Goal: Information Seeking & Learning: Find specific fact

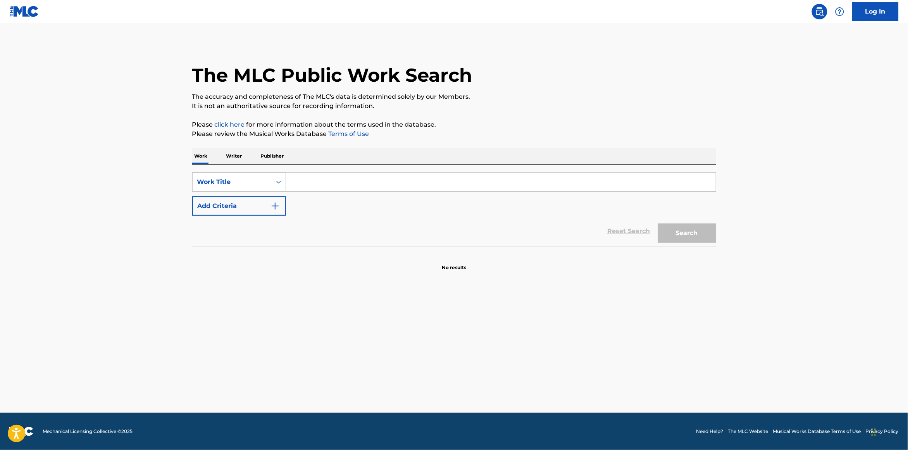
click at [325, 190] on div "SearchWithCriteria136e185e-0ba7-402c-a543-43dfc0f1073b Work Title Add Criteria" at bounding box center [454, 193] width 524 height 43
click at [325, 187] on input "Search Form" at bounding box center [501, 182] width 430 height 19
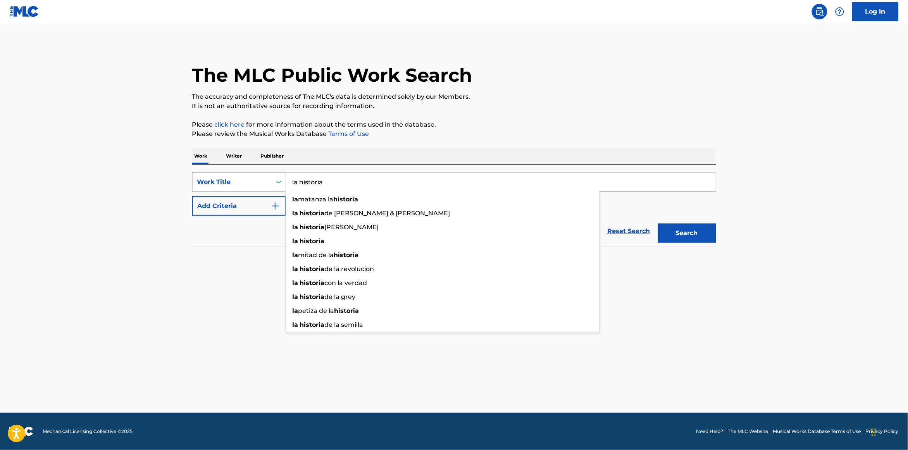
type input "la historia"
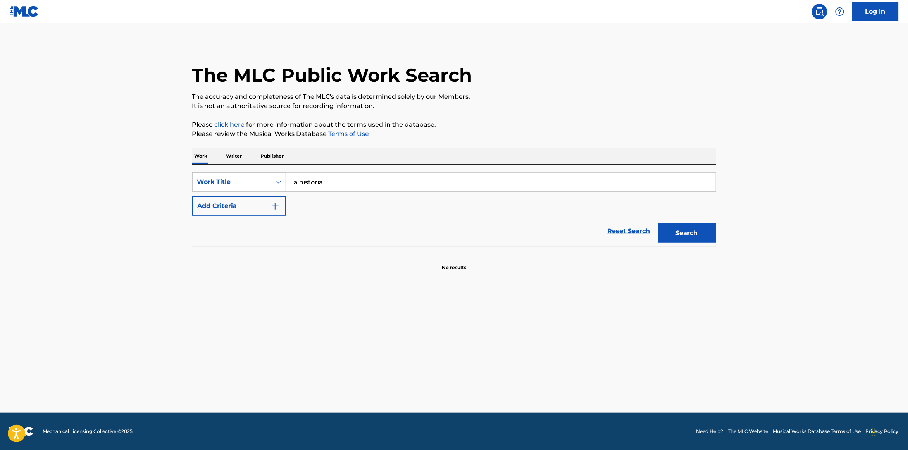
click at [256, 210] on button "Add Criteria" at bounding box center [239, 205] width 94 height 19
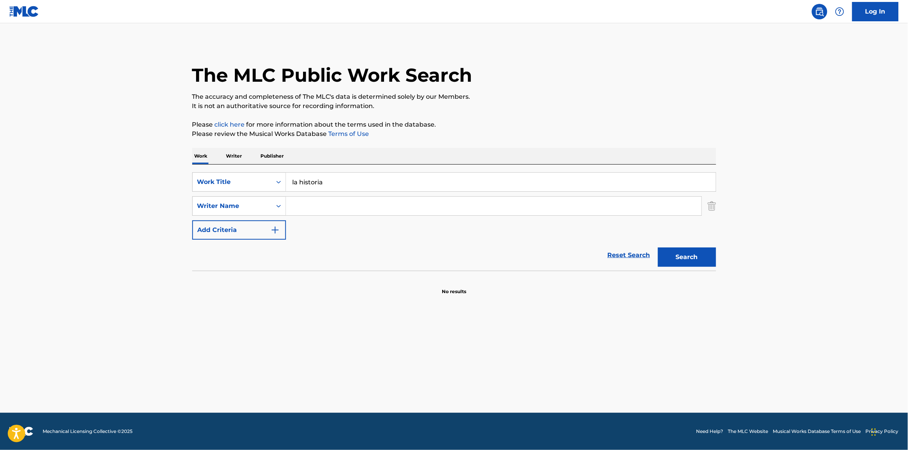
click at [318, 208] on input "Search Form" at bounding box center [493, 206] width 415 height 19
paste input "[PERSON_NAME] [PERSON_NAME]"
click at [698, 261] on button "Search" at bounding box center [687, 257] width 58 height 19
click at [347, 220] on div "SearchWithCriteria136e185e-0ba7-402c-a543-43dfc0f1073b Work Title la historia S…" at bounding box center [454, 205] width 524 height 67
drag, startPoint x: 359, startPoint y: 206, endPoint x: 309, endPoint y: 207, distance: 50.4
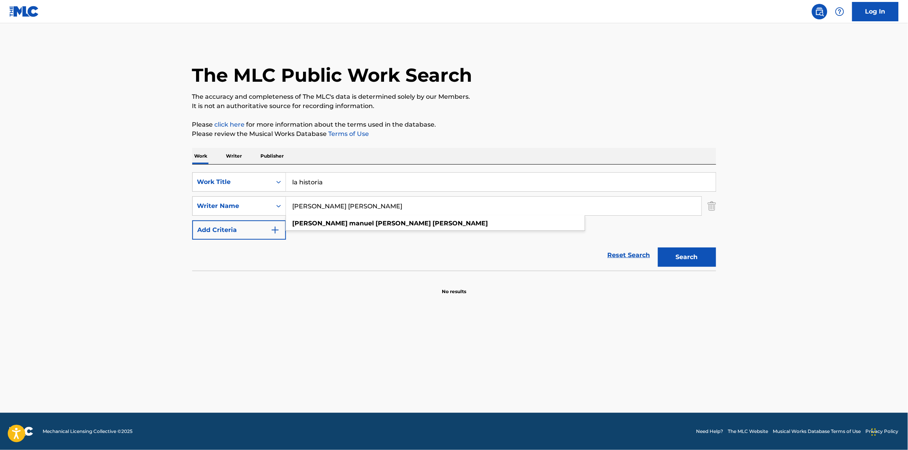
click at [309, 208] on input "[PERSON_NAME] [PERSON_NAME]" at bounding box center [493, 206] width 415 height 19
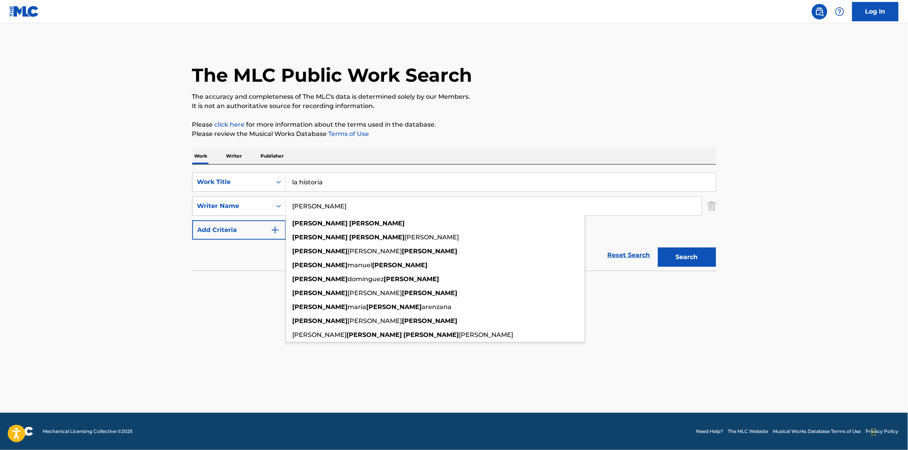
click at [658, 248] on button "Search" at bounding box center [687, 257] width 58 height 19
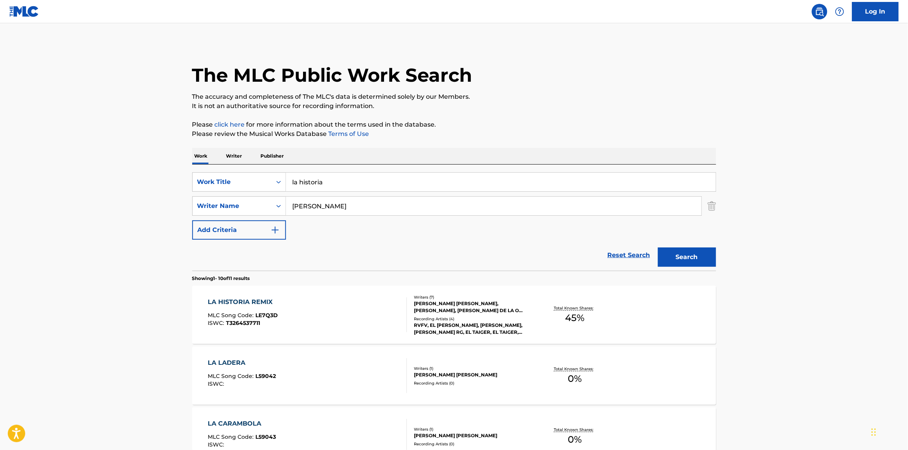
scroll to position [0, 0]
click at [312, 208] on input "[PERSON_NAME]" at bounding box center [493, 205] width 415 height 19
paste input "[PERSON_NAME]"
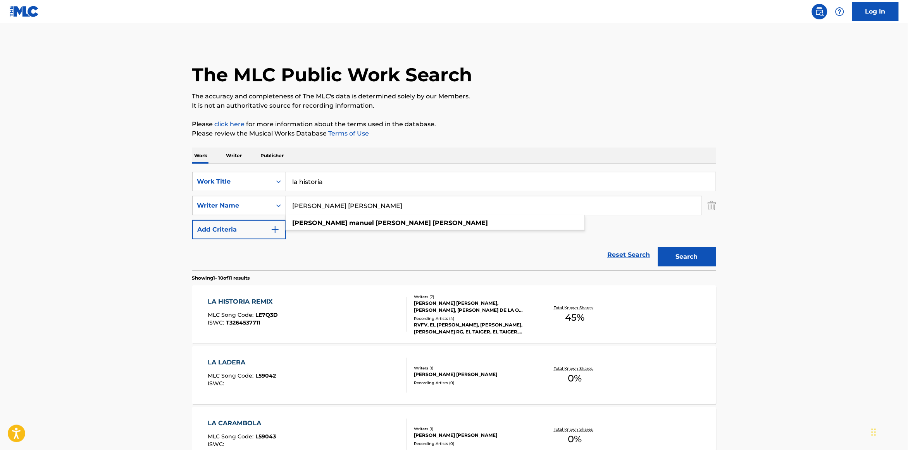
click at [347, 205] on input "[PERSON_NAME] [PERSON_NAME]" at bounding box center [493, 205] width 415 height 19
click at [315, 206] on input "[PERSON_NAME] [PERSON_NAME]" at bounding box center [493, 205] width 415 height 19
click at [354, 207] on input "[PERSON_NAME] [PERSON_NAME]" at bounding box center [493, 205] width 415 height 19
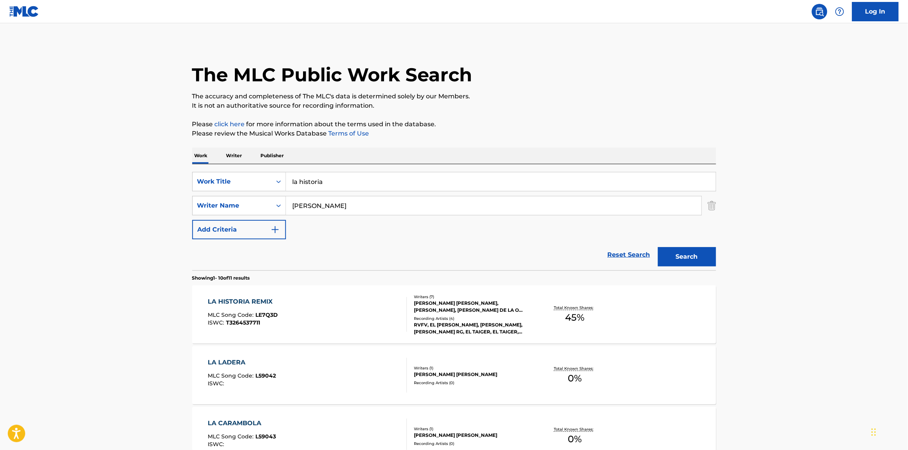
type input "[PERSON_NAME]"
click at [658, 247] on button "Search" at bounding box center [687, 256] width 58 height 19
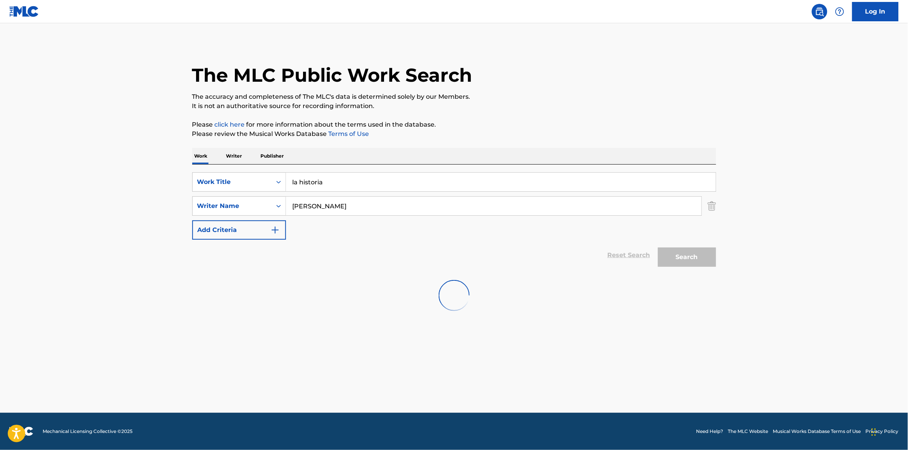
scroll to position [0, 0]
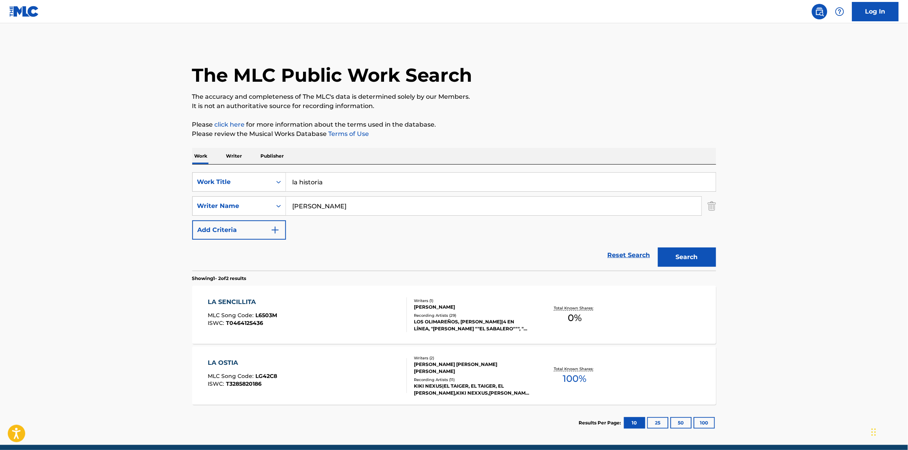
click at [445, 313] on div "Recording Artists ( 29 )" at bounding box center [472, 316] width 117 height 6
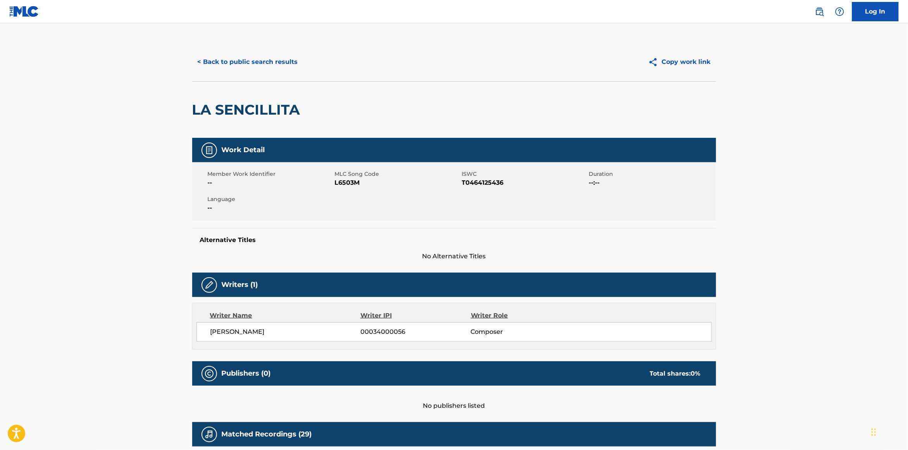
click at [269, 61] on button "< Back to public search results" at bounding box center [247, 61] width 111 height 19
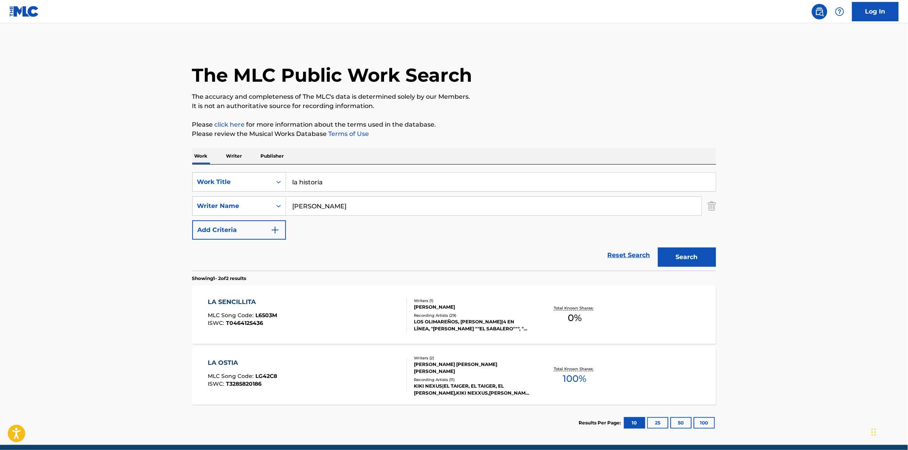
click at [326, 207] on input "[PERSON_NAME]" at bounding box center [493, 206] width 415 height 19
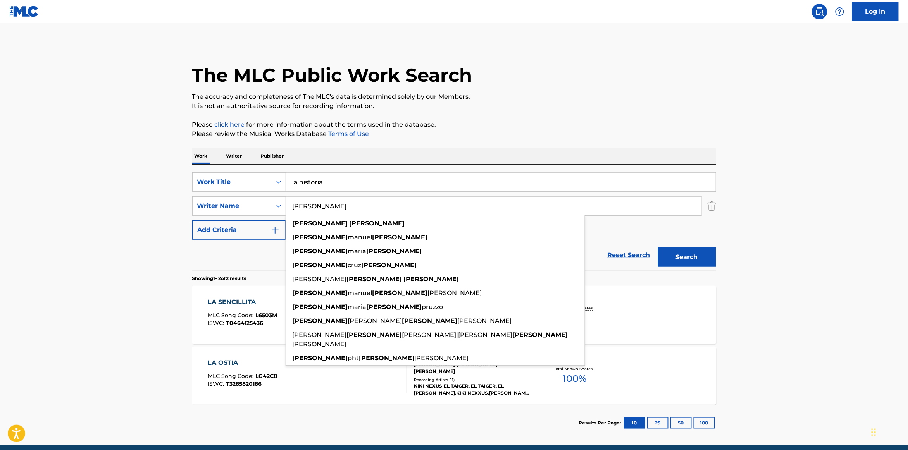
click at [326, 207] on input "[PERSON_NAME]" at bounding box center [493, 206] width 415 height 19
paste input "[PERSON_NAME] [PERSON_NAME]"
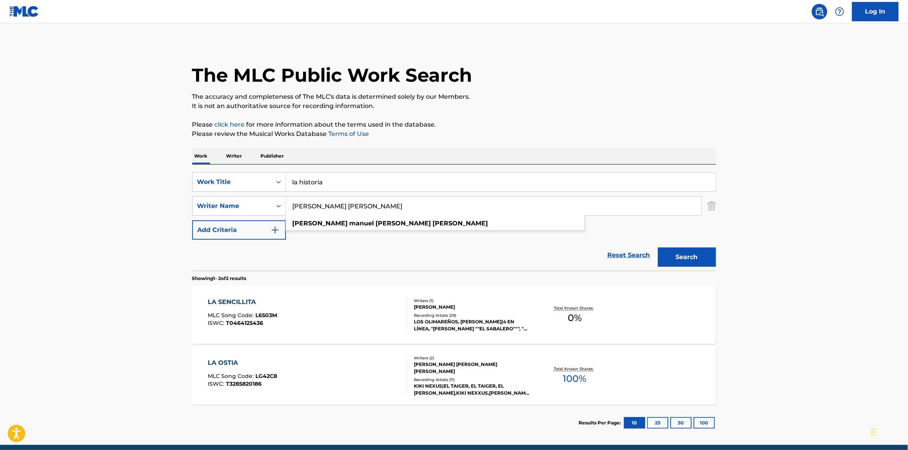
click at [349, 204] on input "[PERSON_NAME] [PERSON_NAME]" at bounding box center [493, 206] width 415 height 19
click at [374, 208] on input "[PERSON_NAME] [PERSON_NAME]" at bounding box center [493, 206] width 415 height 19
type input "[PERSON_NAME]"
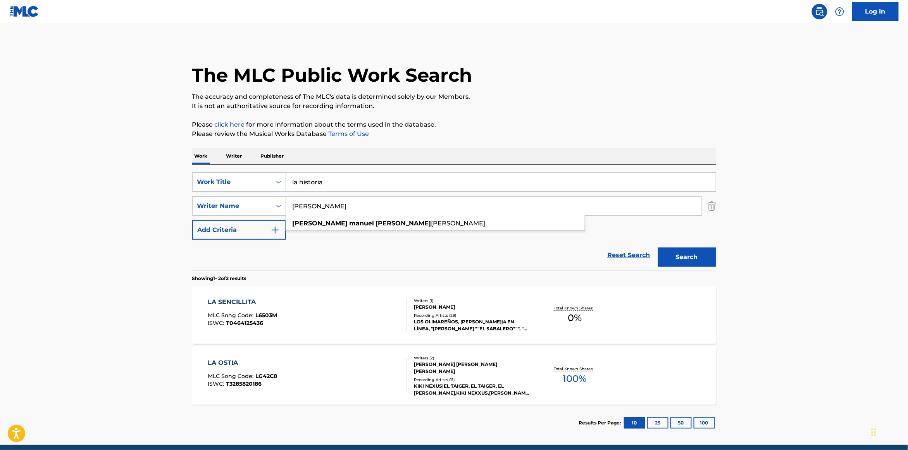
click at [658, 248] on button "Search" at bounding box center [687, 257] width 58 height 19
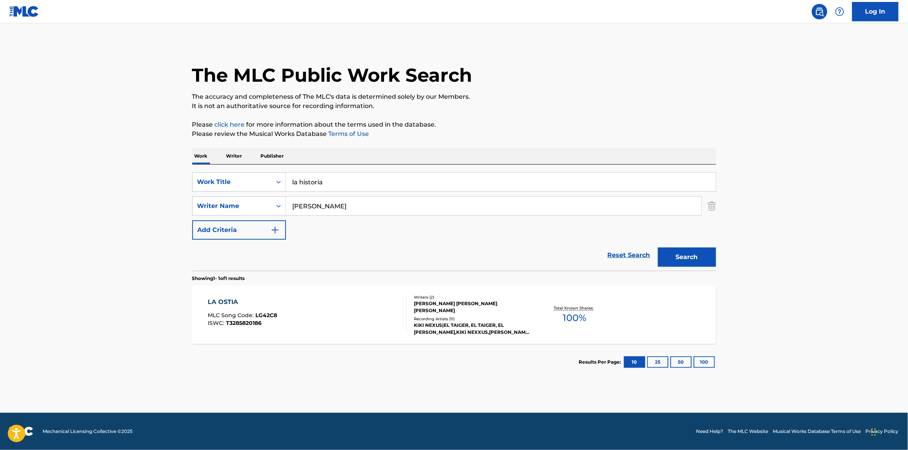
click at [459, 312] on div "[PERSON_NAME] [PERSON_NAME] [PERSON_NAME]" at bounding box center [472, 307] width 117 height 14
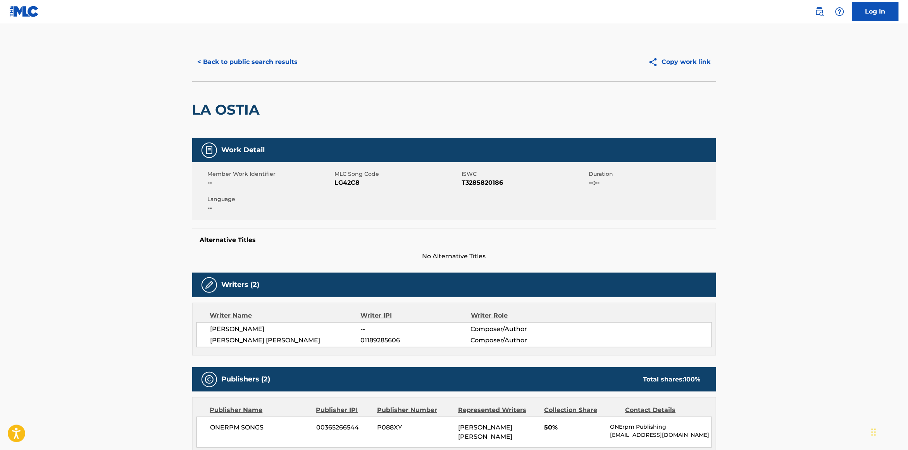
click at [280, 64] on button "< Back to public search results" at bounding box center [247, 61] width 111 height 19
